Goal: Transaction & Acquisition: Purchase product/service

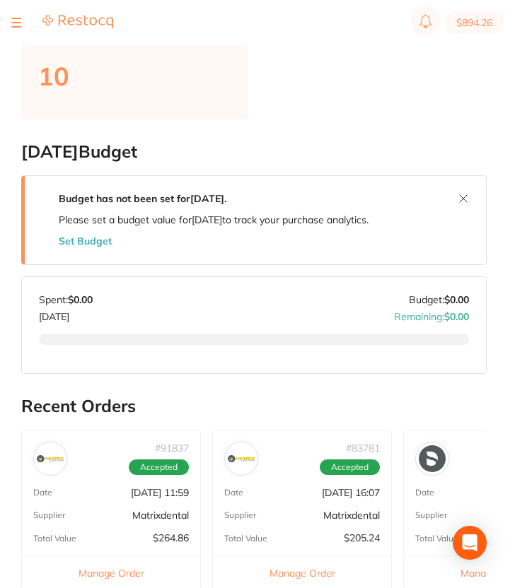
scroll to position [216, 0]
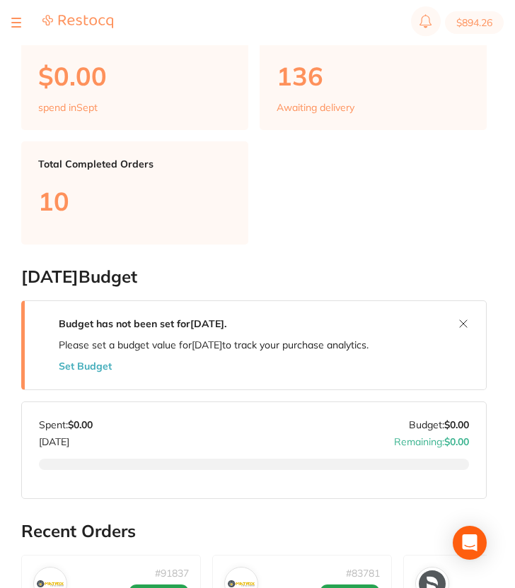
click at [11, 23] on section "$894.26" at bounding box center [257, 22] width 515 height 45
click at [16, 16] on div at bounding box center [16, 22] width 10 height 17
click at [13, 20] on div at bounding box center [16, 22] width 10 height 17
click at [14, 23] on div at bounding box center [16, 22] width 10 height 17
click at [14, 25] on div at bounding box center [16, 22] width 10 height 17
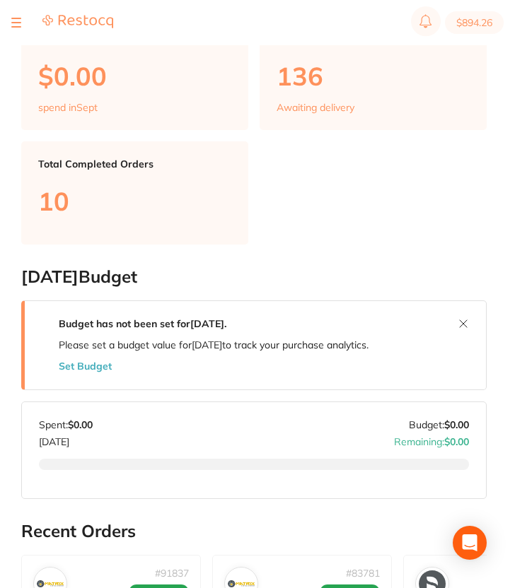
click at [14, 15] on div at bounding box center [16, 22] width 10 height 17
click at [17, 22] on button at bounding box center [16, 22] width 10 height 1
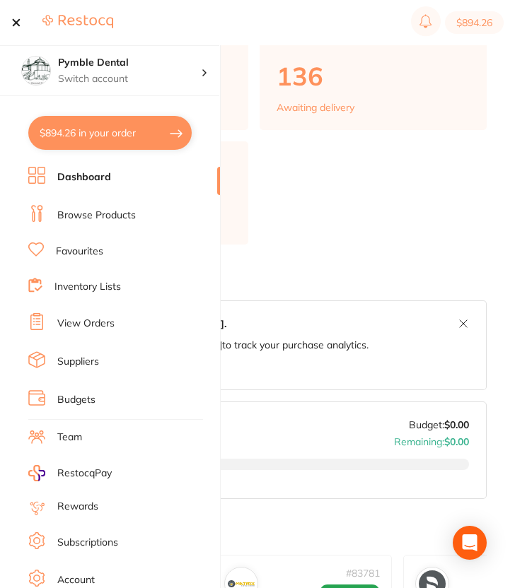
click at [119, 136] on button "$894.26 in your order" at bounding box center [109, 133] width 163 height 34
checkbox input "true"
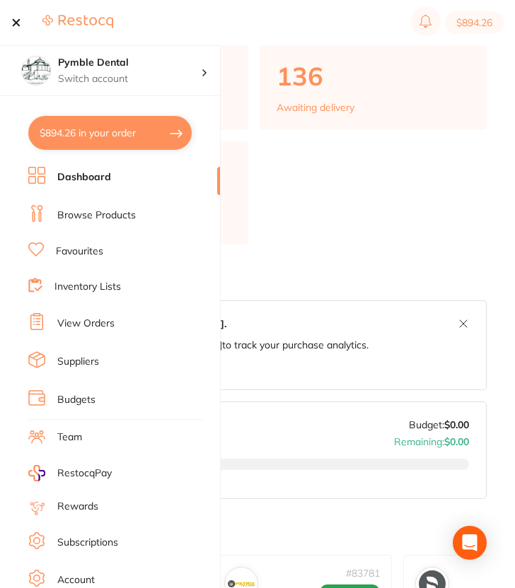
checkbox input "true"
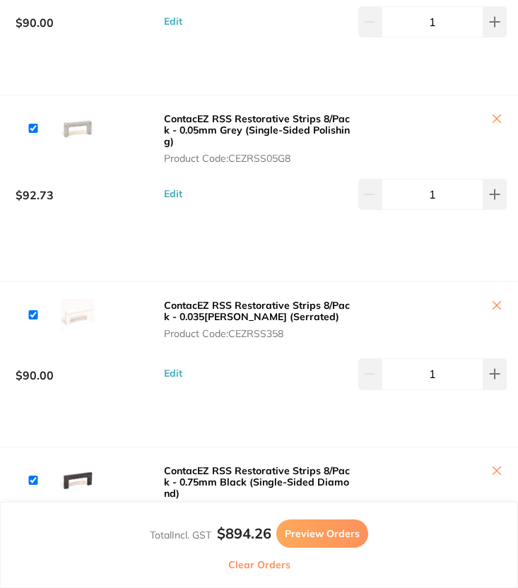
scroll to position [0, 0]
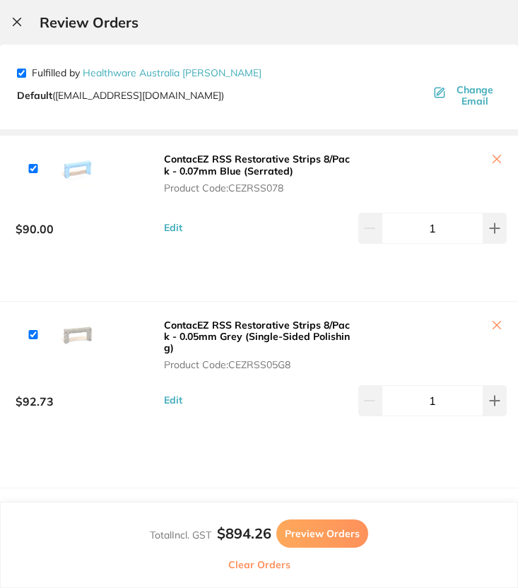
click at [14, 20] on icon at bounding box center [17, 22] width 8 height 8
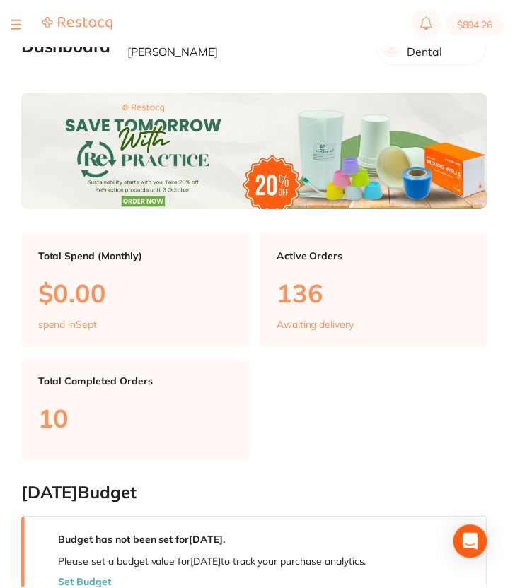
scroll to position [216, 0]
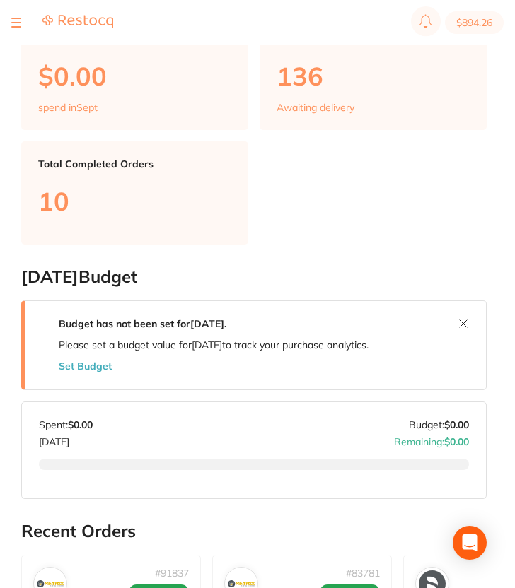
click at [16, 23] on button at bounding box center [16, 22] width 10 height 1
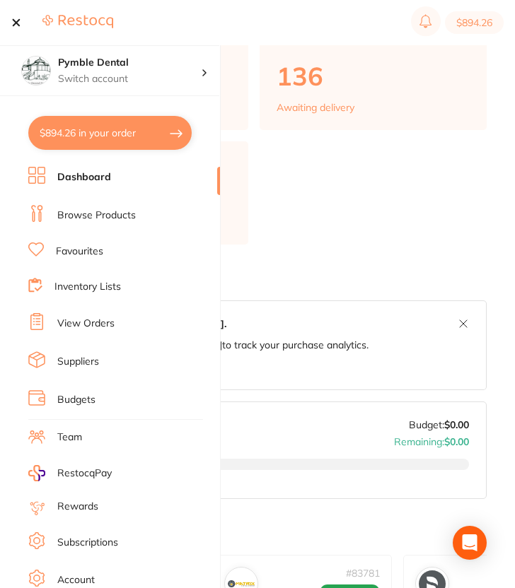
click at [102, 333] on ul "Dashboard Browse Products Favourites Inventory Lists View Orders Suppliers Budg…" at bounding box center [124, 411] width 192 height 488
click at [102, 328] on li "View Orders" at bounding box center [124, 323] width 192 height 21
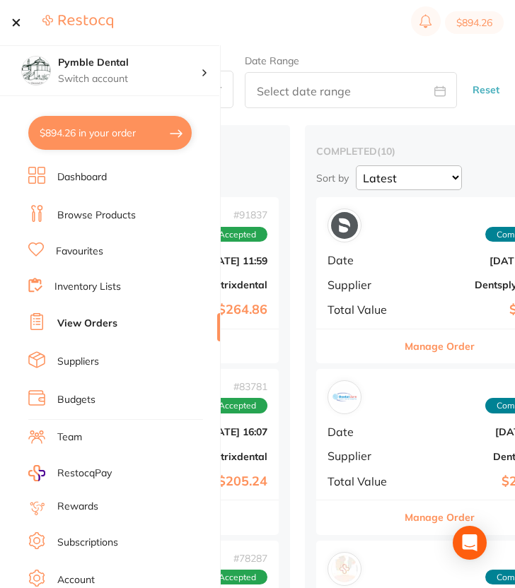
click at [135, 131] on button "$894.26 in your order" at bounding box center [109, 133] width 163 height 34
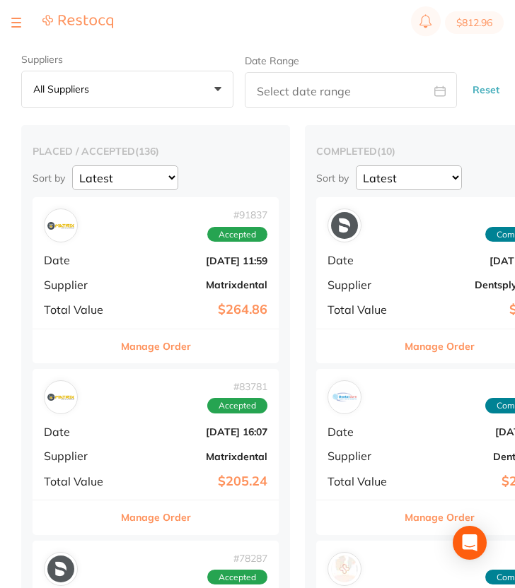
click at [20, 29] on div at bounding box center [16, 22] width 10 height 17
click at [17, 23] on button at bounding box center [16, 22] width 10 height 1
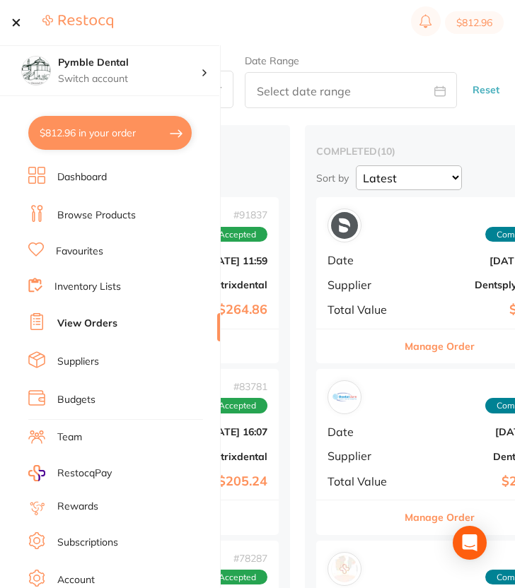
click at [64, 129] on button "$812.96 in your order" at bounding box center [109, 133] width 163 height 34
checkbox input "true"
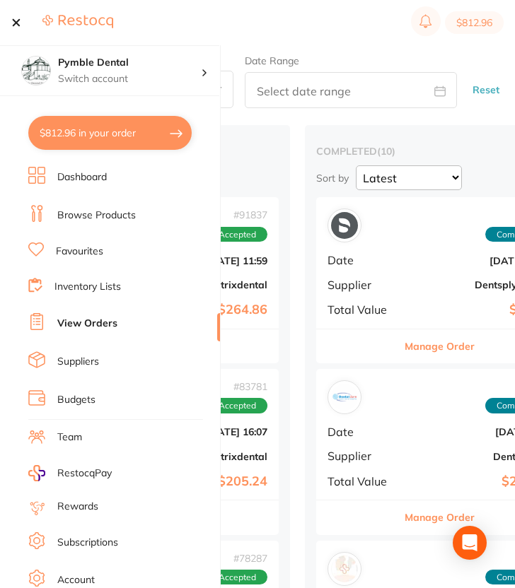
checkbox input "true"
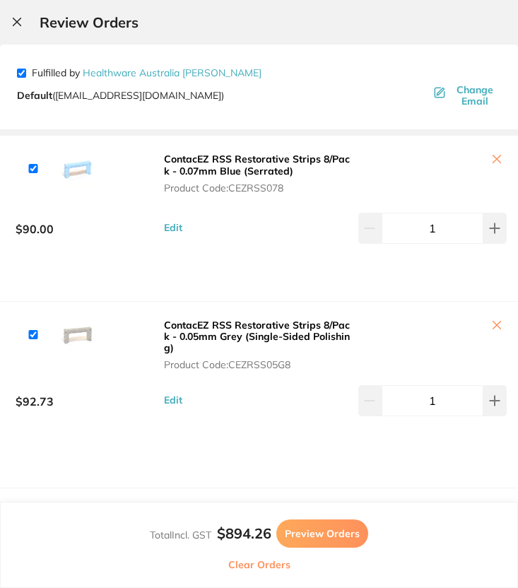
click at [14, 20] on icon at bounding box center [16, 21] width 11 height 11
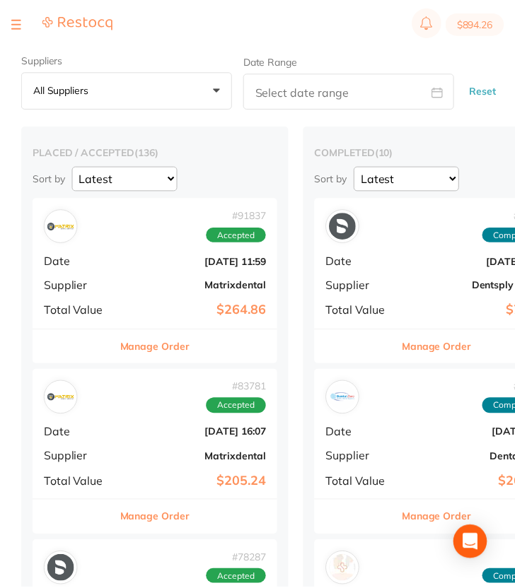
scroll to position [4, 0]
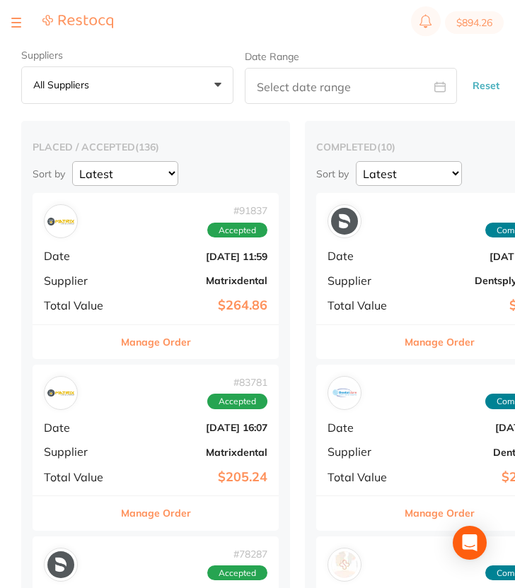
click at [13, 23] on button at bounding box center [16, 22] width 10 height 1
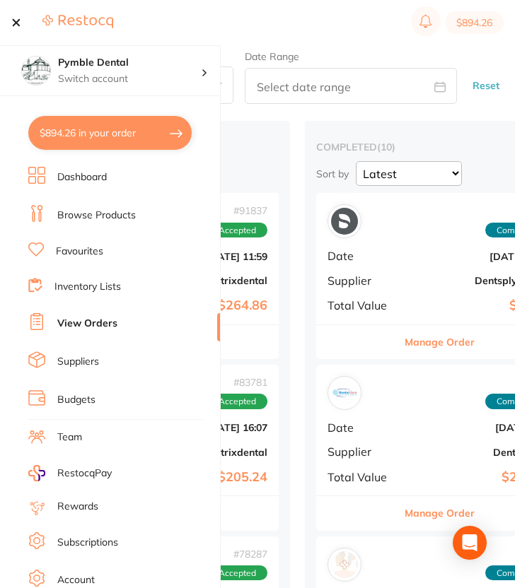
click at [176, 124] on button "$894.26 in your order" at bounding box center [109, 133] width 163 height 34
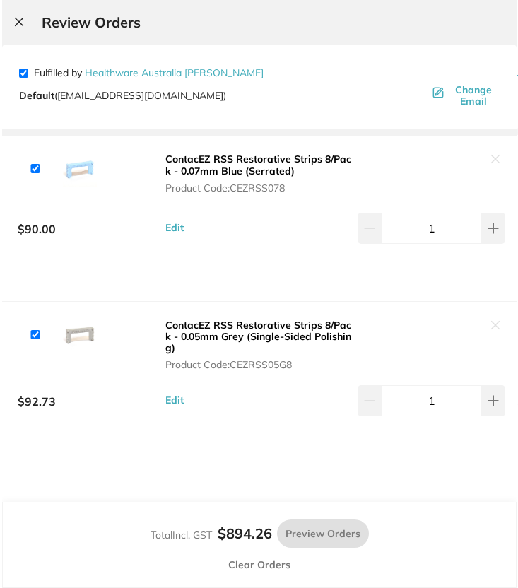
scroll to position [0, 0]
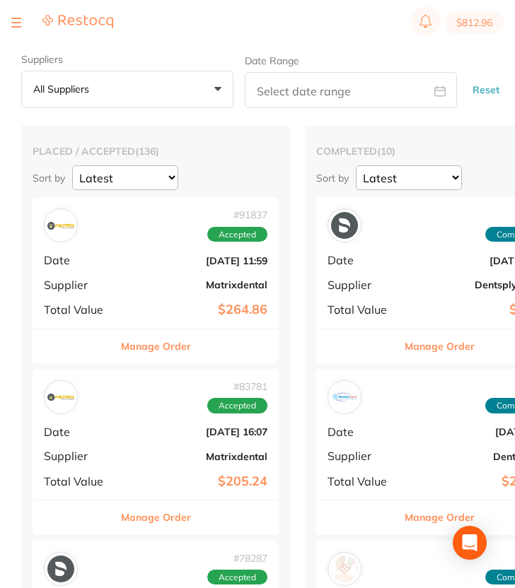
click at [15, 25] on div at bounding box center [16, 22] width 10 height 17
click at [18, 22] on button at bounding box center [16, 22] width 10 height 1
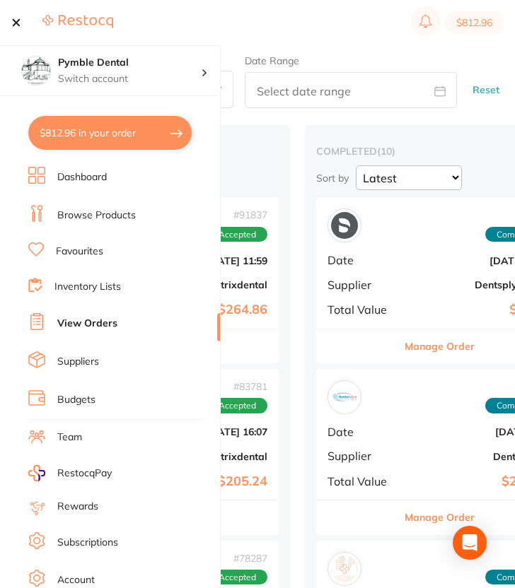
click at [86, 124] on button "$812.96 in your order" at bounding box center [109, 133] width 163 height 34
checkbox input "true"
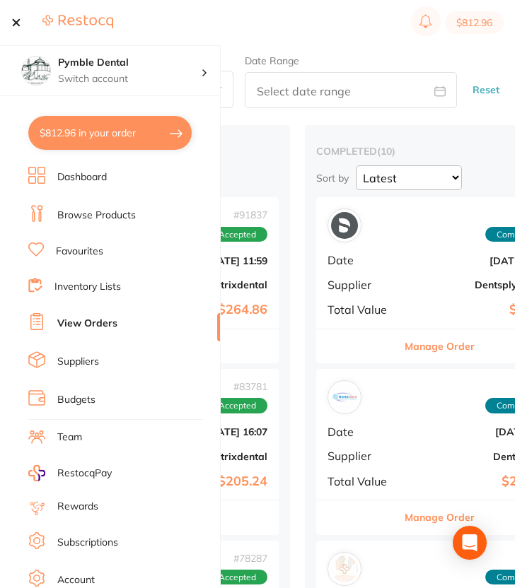
checkbox input "true"
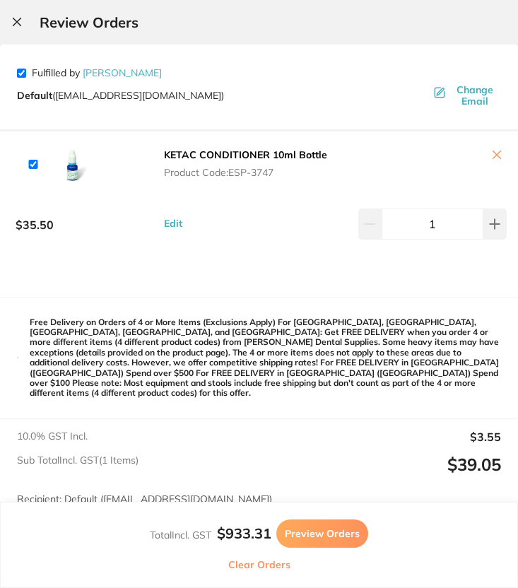
click at [18, 29] on button at bounding box center [19, 22] width 17 height 13
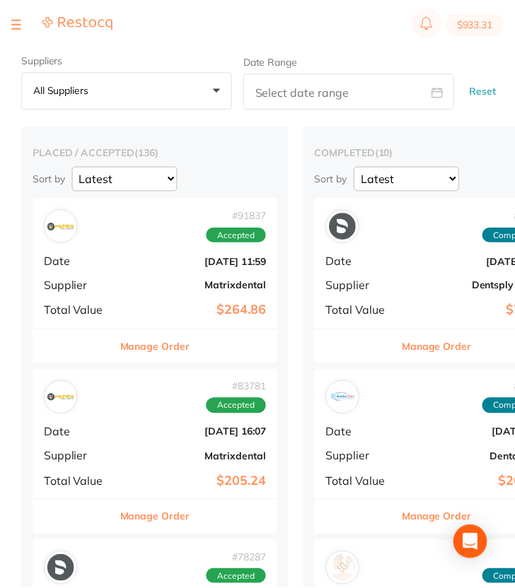
scroll to position [4, 0]
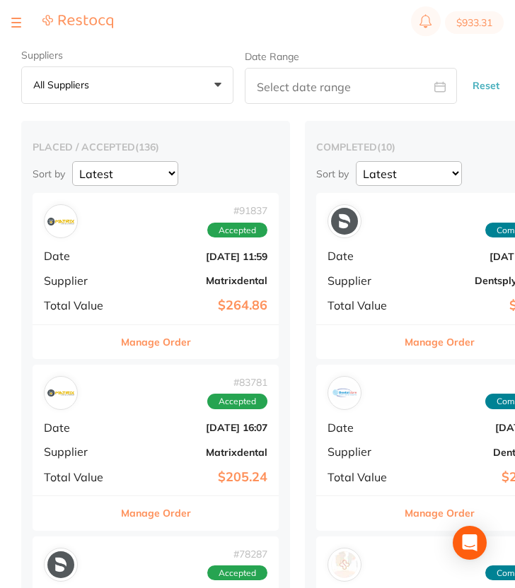
click at [11, 24] on section "$933.31" at bounding box center [257, 22] width 515 height 45
click at [17, 31] on div at bounding box center [62, 22] width 102 height 17
click at [16, 23] on button at bounding box center [16, 22] width 10 height 1
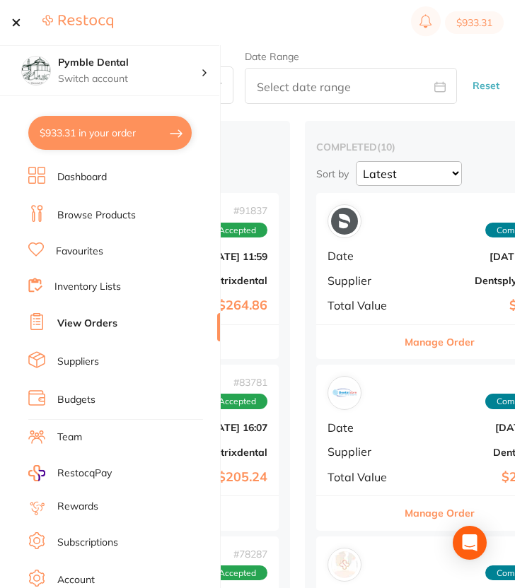
click at [70, 121] on button "$933.31 in your order" at bounding box center [109, 133] width 163 height 34
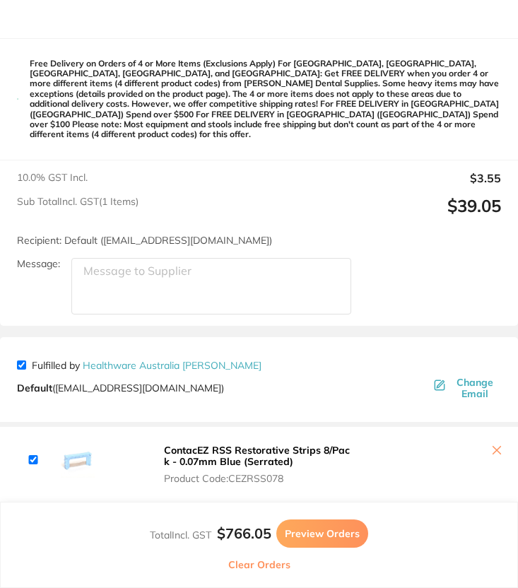
scroll to position [0, 0]
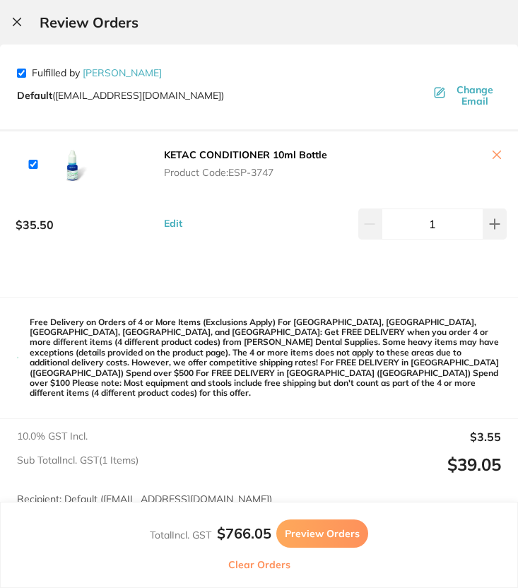
click at [332, 520] on button "Preview Orders" at bounding box center [322, 534] width 92 height 28
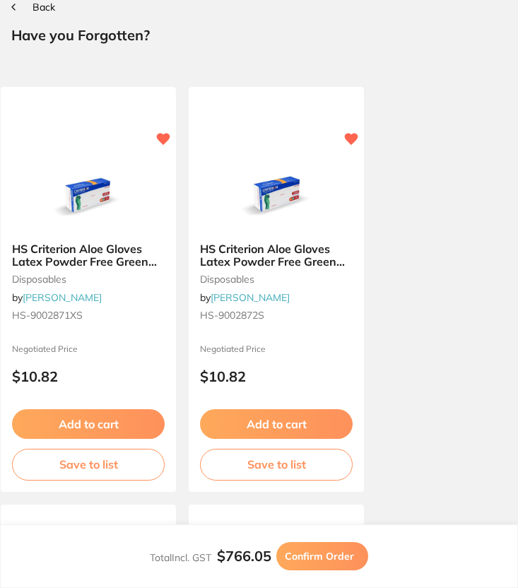
click at [27, 11] on button "Back" at bounding box center [33, 6] width 44 height 11
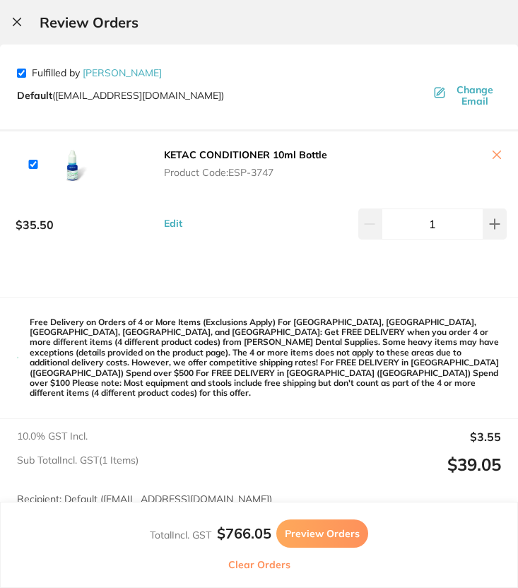
click at [20, 20] on icon at bounding box center [16, 21] width 11 height 11
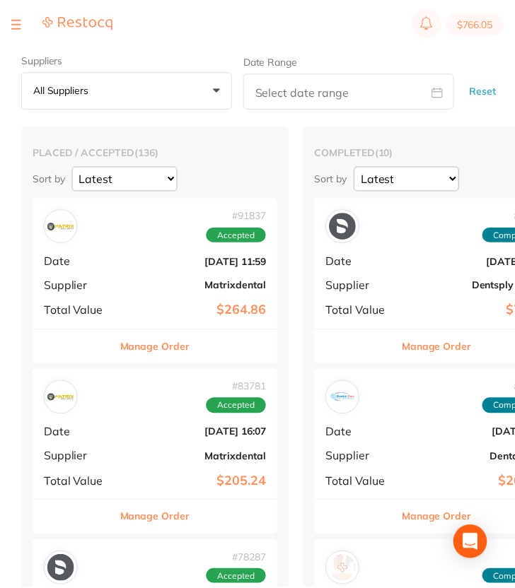
scroll to position [4, 0]
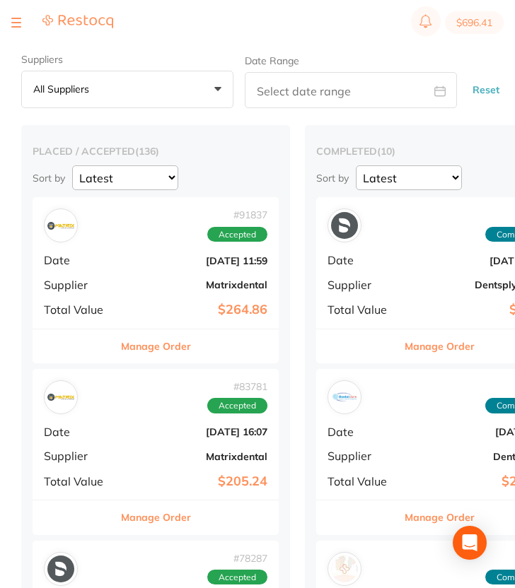
click at [13, 22] on button at bounding box center [16, 22] width 10 height 1
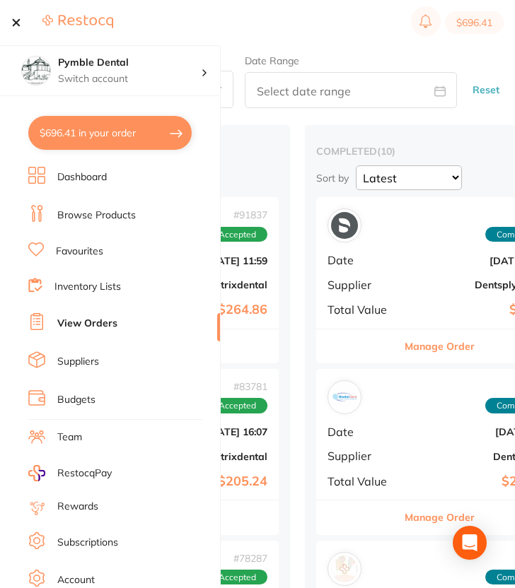
click at [70, 113] on section "Pymble Dental Switch account Pymble Dental $696.41 in your order Dashboard Brow…" at bounding box center [110, 316] width 221 height 543
click at [73, 126] on button "$696.41 in your order" at bounding box center [109, 133] width 163 height 34
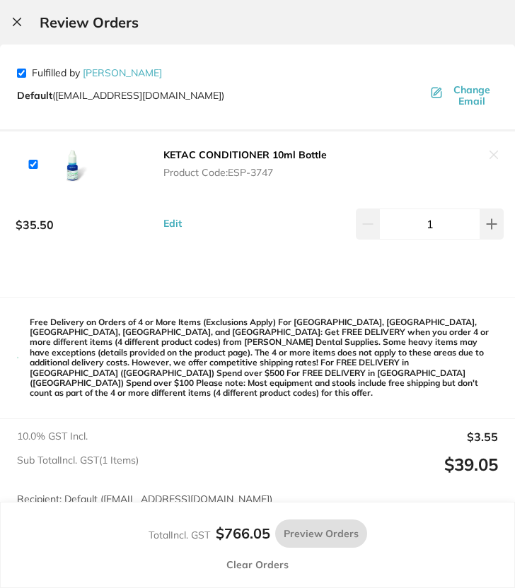
checkbox input "true"
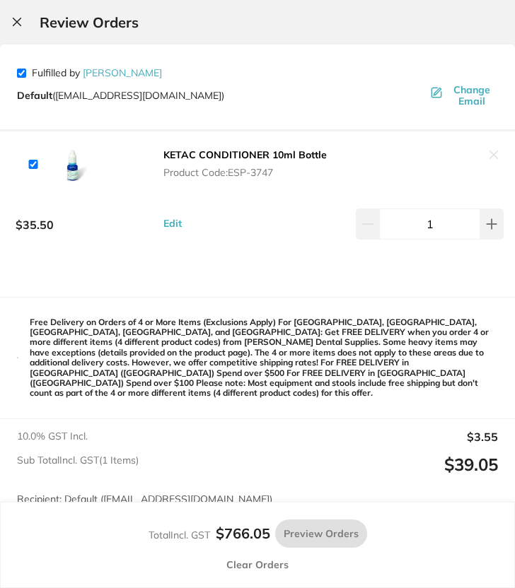
checkbox input "true"
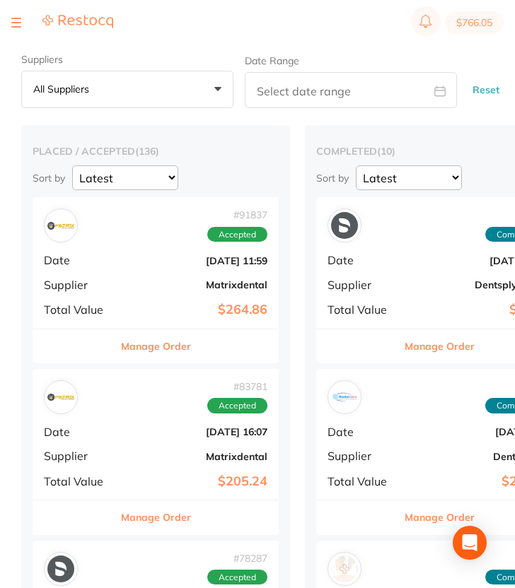
click at [23, 24] on div at bounding box center [62, 22] width 102 height 17
click at [16, 29] on div at bounding box center [16, 22] width 10 height 17
click at [20, 23] on button at bounding box center [16, 22] width 10 height 1
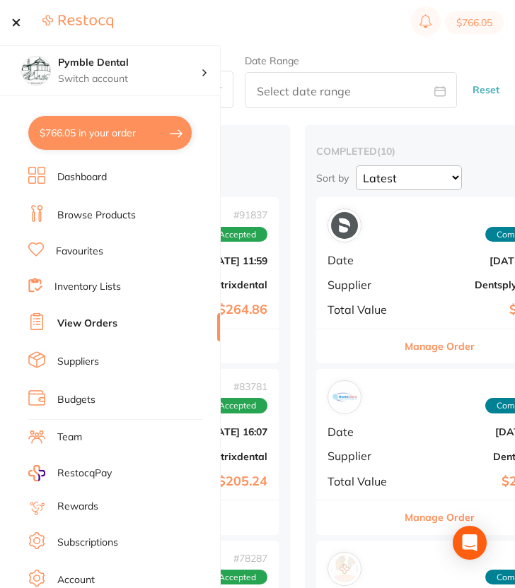
click at [74, 121] on button "$766.05 in your order" at bounding box center [109, 133] width 163 height 34
checkbox input "true"
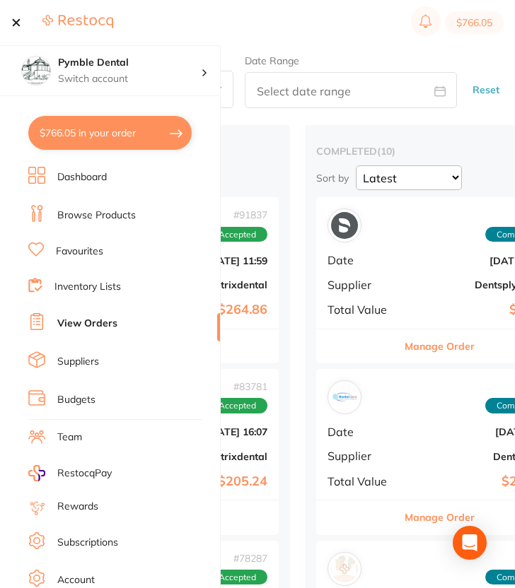
checkbox input "true"
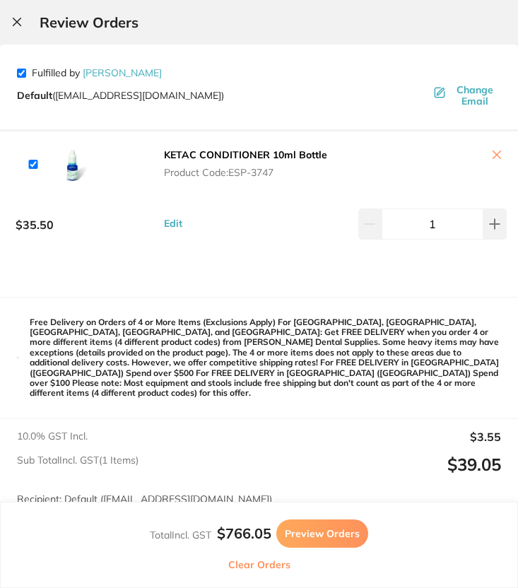
click at [12, 22] on icon at bounding box center [16, 21] width 11 height 11
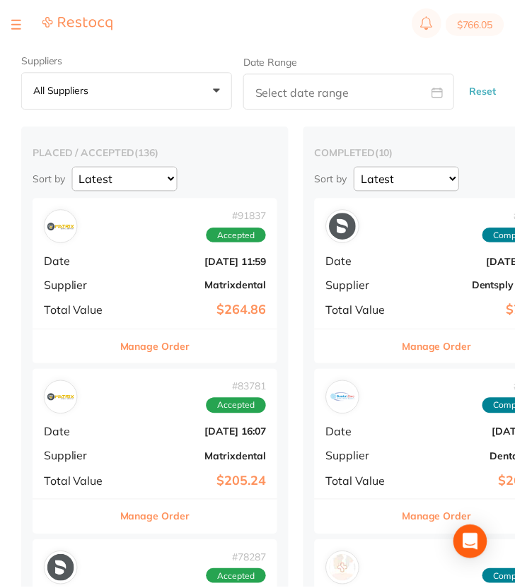
scroll to position [4, 0]
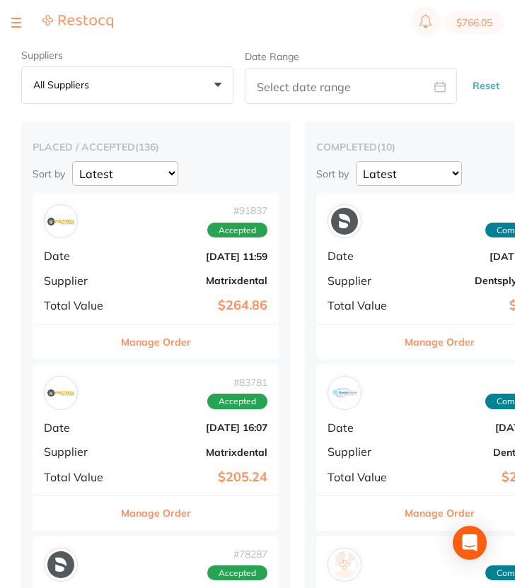
click at [10, 20] on section "$766.05" at bounding box center [257, 22] width 515 height 45
click at [13, 23] on div at bounding box center [16, 22] width 10 height 17
click at [17, 23] on div at bounding box center [16, 22] width 10 height 17
